Goal: Find specific fact: Find specific page/section

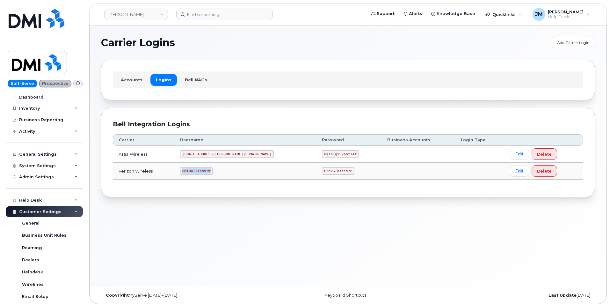
drag, startPoint x: 220, startPoint y: 170, endPoint x: 192, endPoint y: 171, distance: 27.7
click at [192, 171] on code "DMIRollinsVZW" at bounding box center [196, 171] width 32 height 8
copy code "DMIRollinsVZW"
click at [322, 171] on code "P!nkGlasses78" at bounding box center [338, 171] width 32 height 8
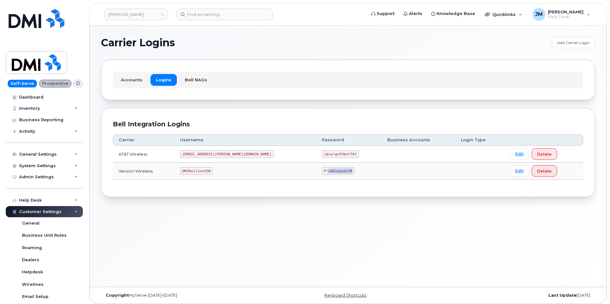
click at [322, 171] on code "P!nkGlasses78" at bounding box center [338, 171] width 32 height 8
drag, startPoint x: 311, startPoint y: 171, endPoint x: 277, endPoint y: 172, distance: 33.5
click at [316, 172] on td "P!nkGlasses78" at bounding box center [348, 170] width 65 height 17
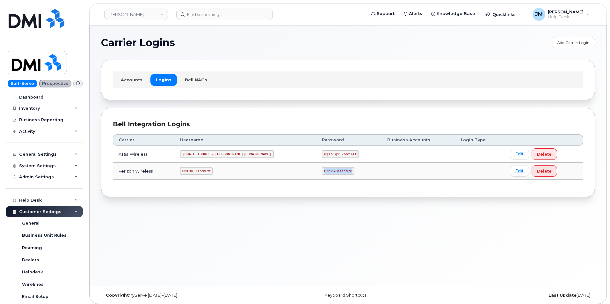
copy code "P!nkGlasses78"
